Goal: Browse casually

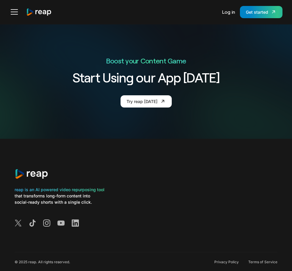
scroll to position [2017, 0]
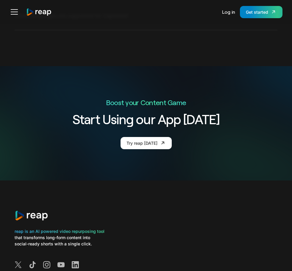
click at [0, 0] on link "Home" at bounding box center [0, 0] width 0 height 0
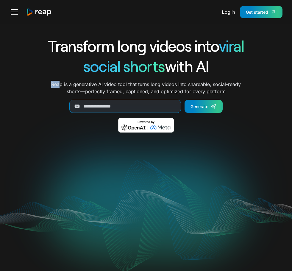
drag, startPoint x: 52, startPoint y: 85, endPoint x: 61, endPoint y: 85, distance: 8.3
click at [61, 85] on div "Transform long videos into viral social shorts with AI Reap is a generative AI …" at bounding box center [145, 88] width 247 height 105
drag, startPoint x: 62, startPoint y: 85, endPoint x: 50, endPoint y: 86, distance: 12.2
click at [50, 86] on div "Transform long videos into viral social shorts with AI Reap is a generative AI …" at bounding box center [145, 88] width 247 height 105
copy p "Reap"
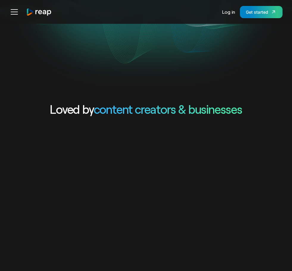
scroll to position [208, 0]
